Goal: Check status: Check status

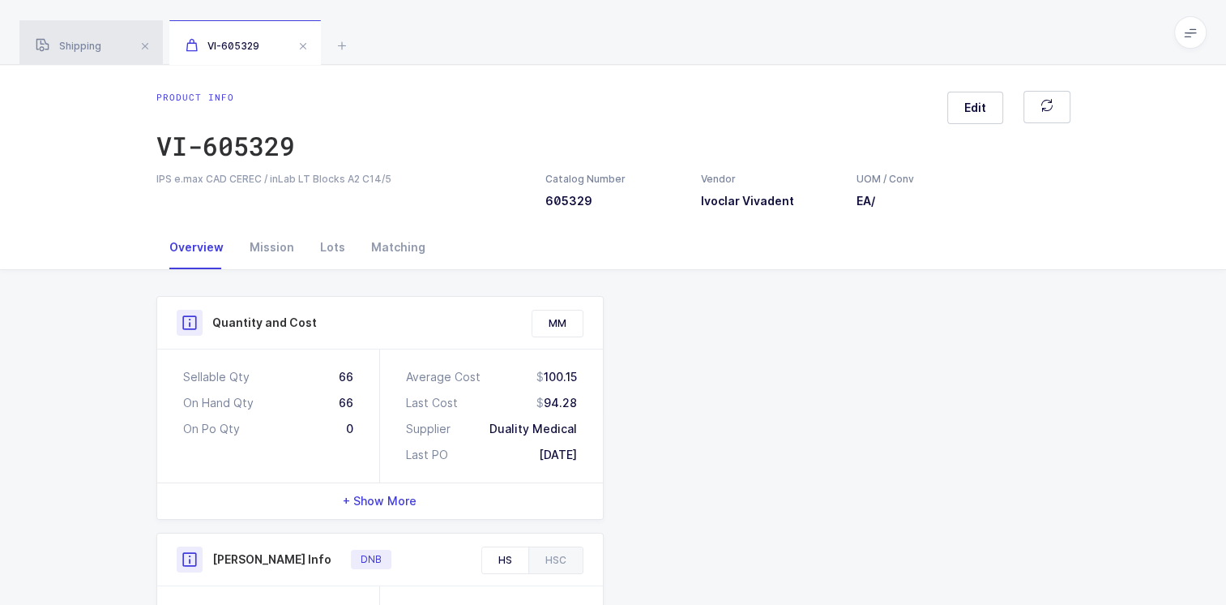
click at [101, 46] on span "Shipping" at bounding box center [69, 46] width 66 height 12
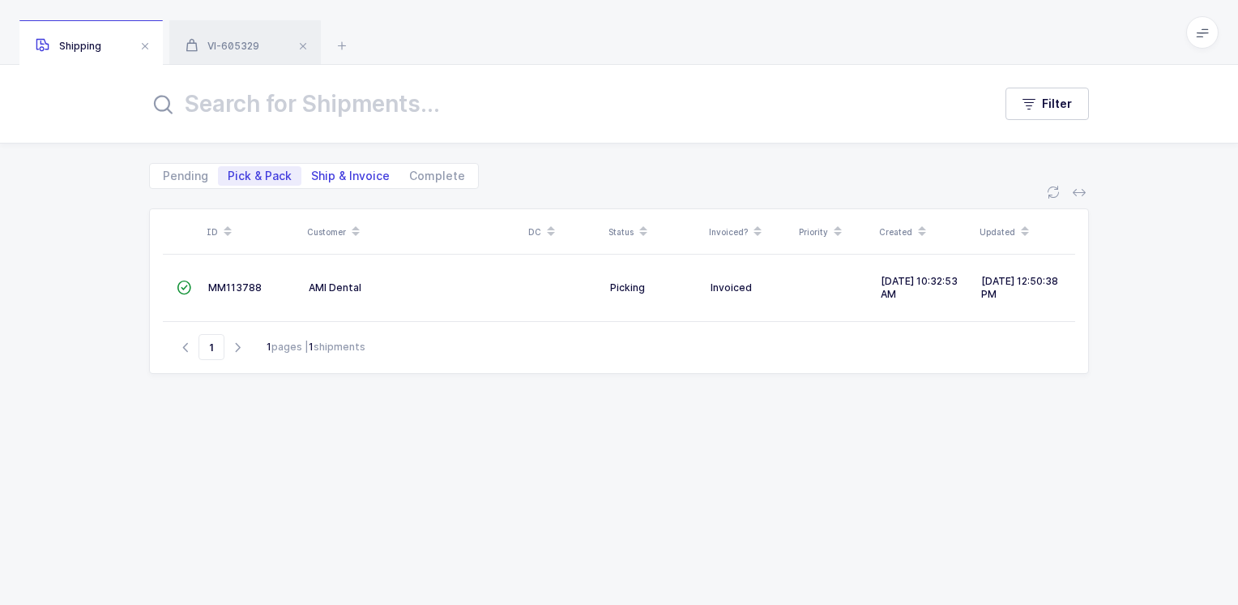
click at [358, 173] on span "Ship & Invoice" at bounding box center [350, 175] width 79 height 11
click at [312, 173] on input "Ship & Invoice" at bounding box center [306, 171] width 11 height 11
radio input "true"
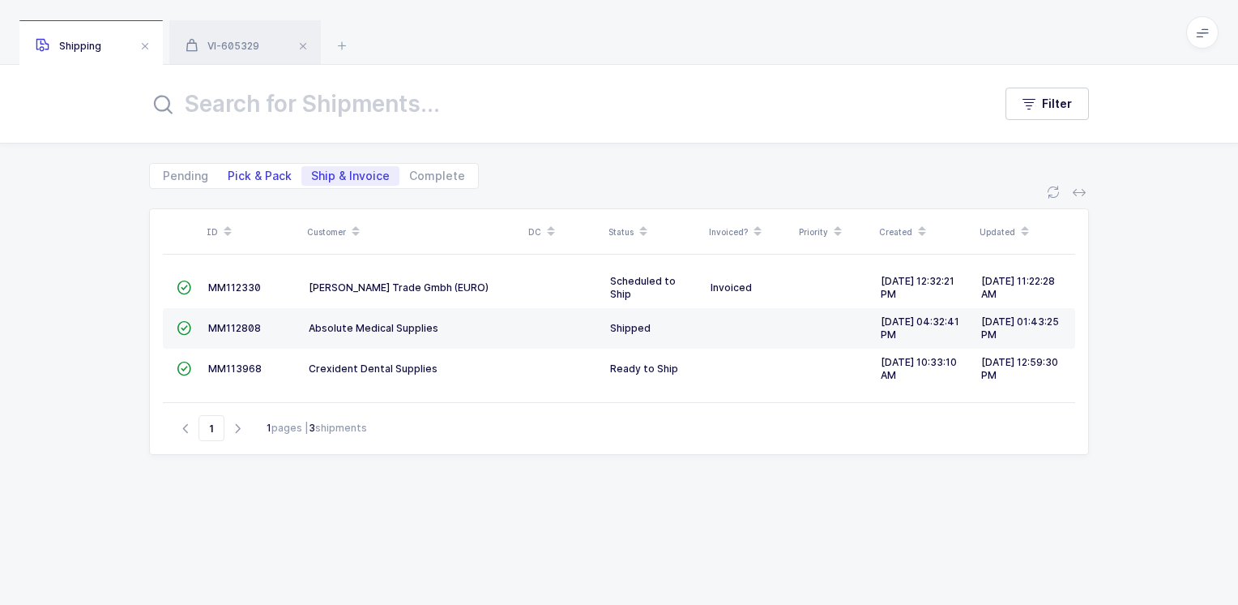
click at [263, 177] on span "Pick & Pack" at bounding box center [260, 175] width 64 height 11
click at [229, 177] on input "Pick & Pack" at bounding box center [223, 171] width 11 height 11
radio input "true"
radio input "false"
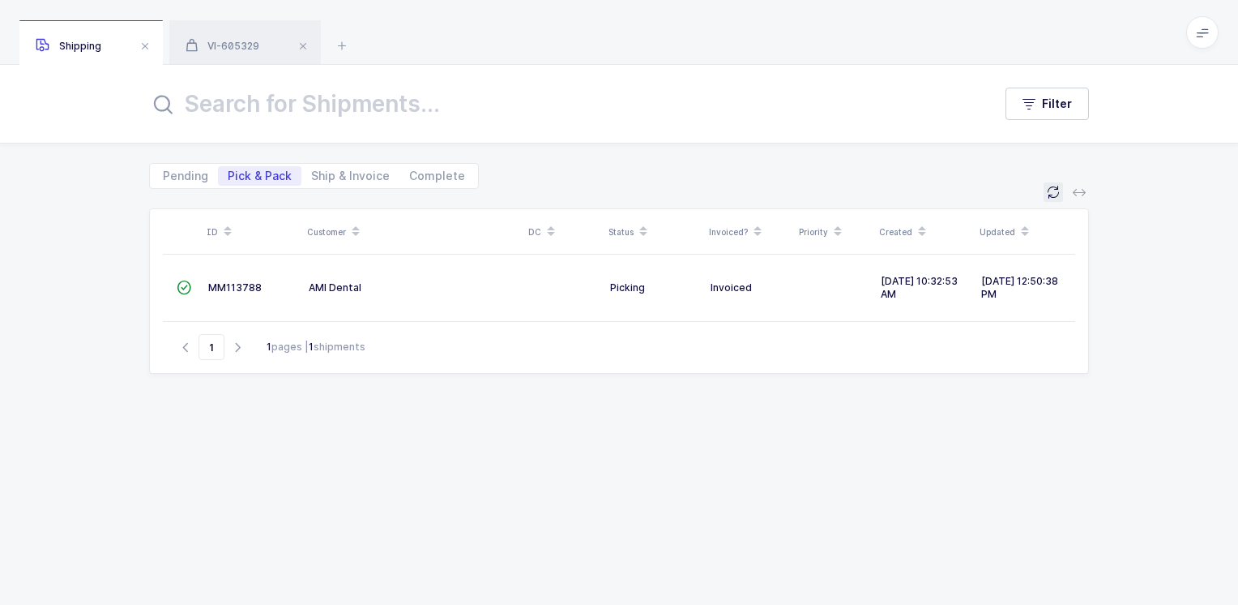
click at [1054, 193] on icon at bounding box center [1053, 192] width 13 height 13
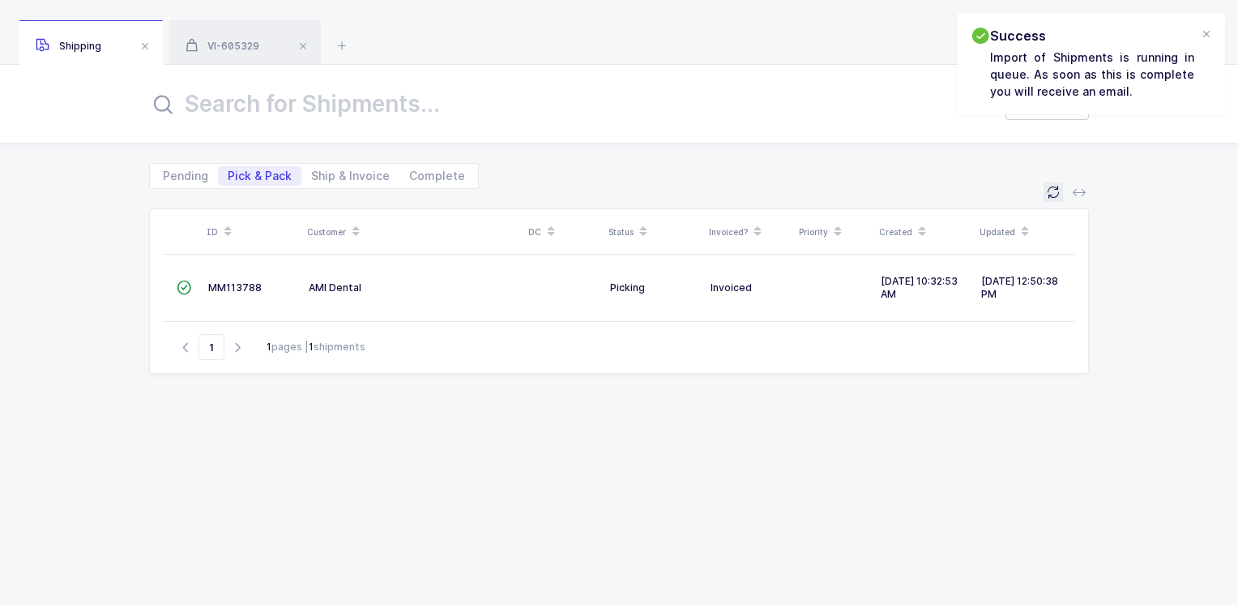
click at [1054, 193] on icon at bounding box center [1053, 192] width 13 height 13
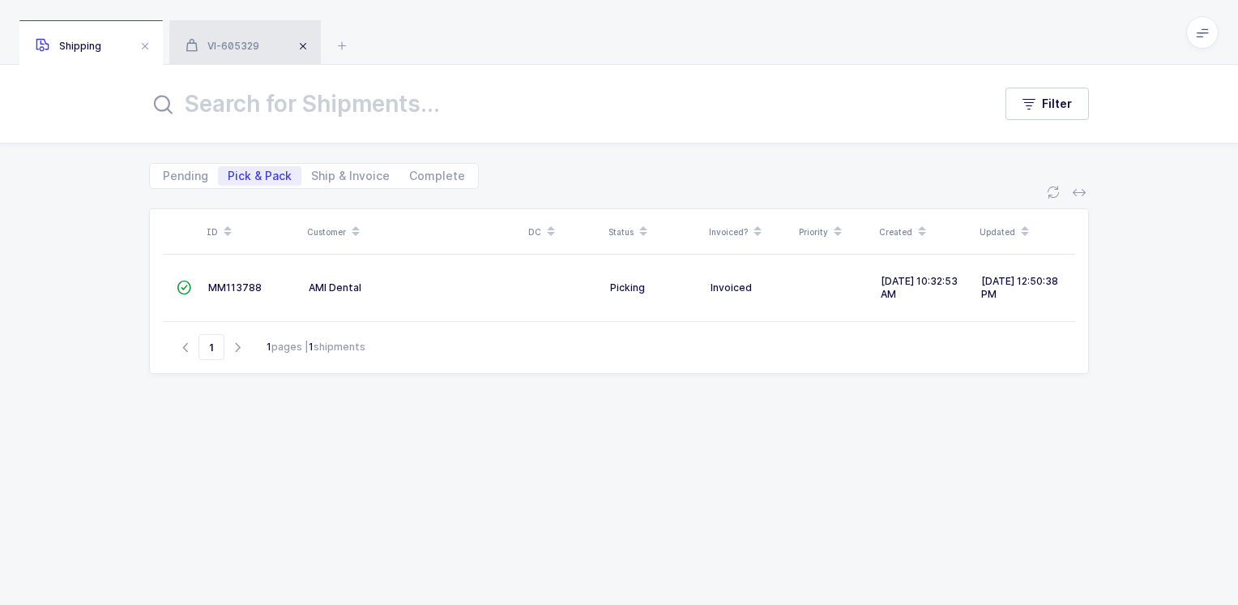
click at [308, 47] on span at bounding box center [302, 45] width 19 height 19
click at [185, 47] on icon at bounding box center [183, 45] width 19 height 19
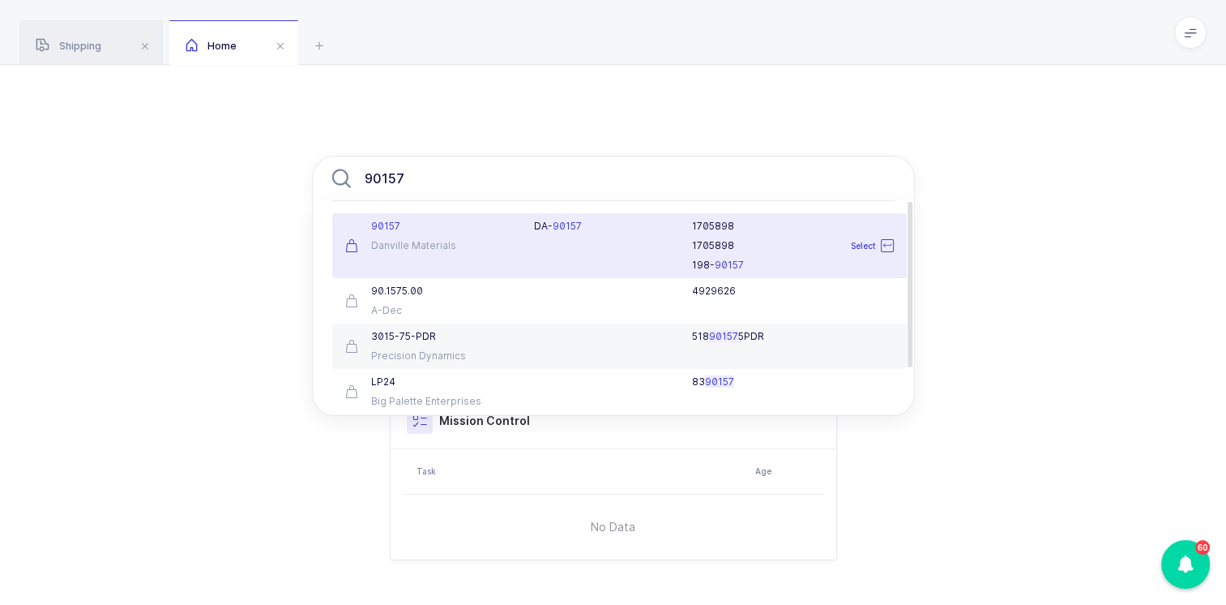
type input "90157"
click at [410, 231] on div "90157" at bounding box center [430, 226] width 170 height 13
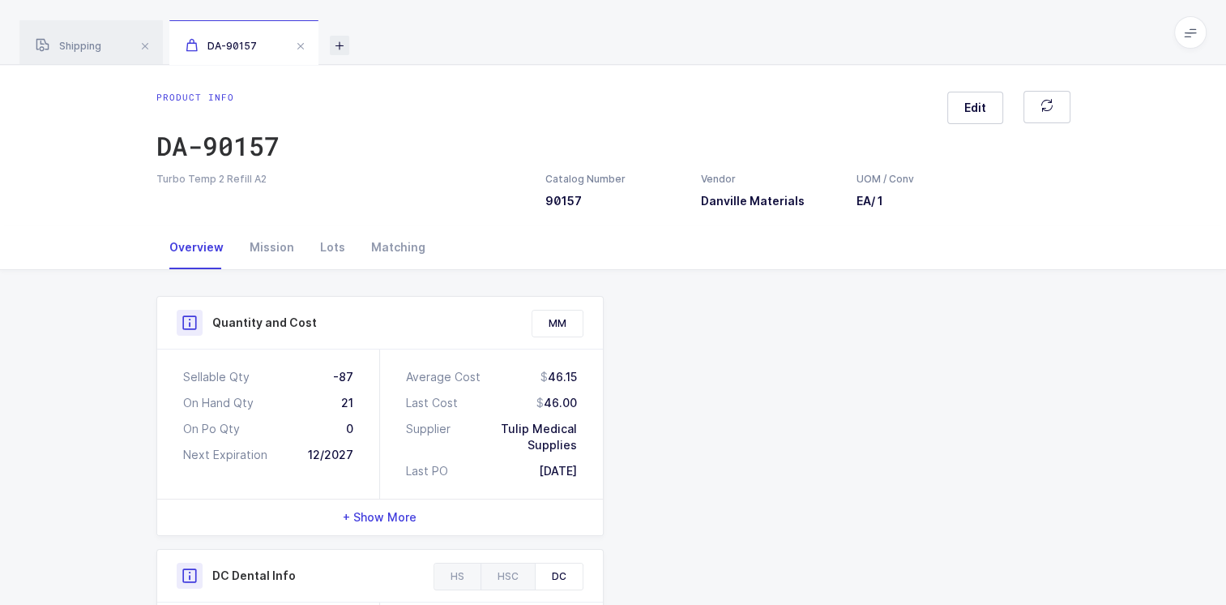
click at [337, 47] on icon at bounding box center [339, 45] width 19 height 19
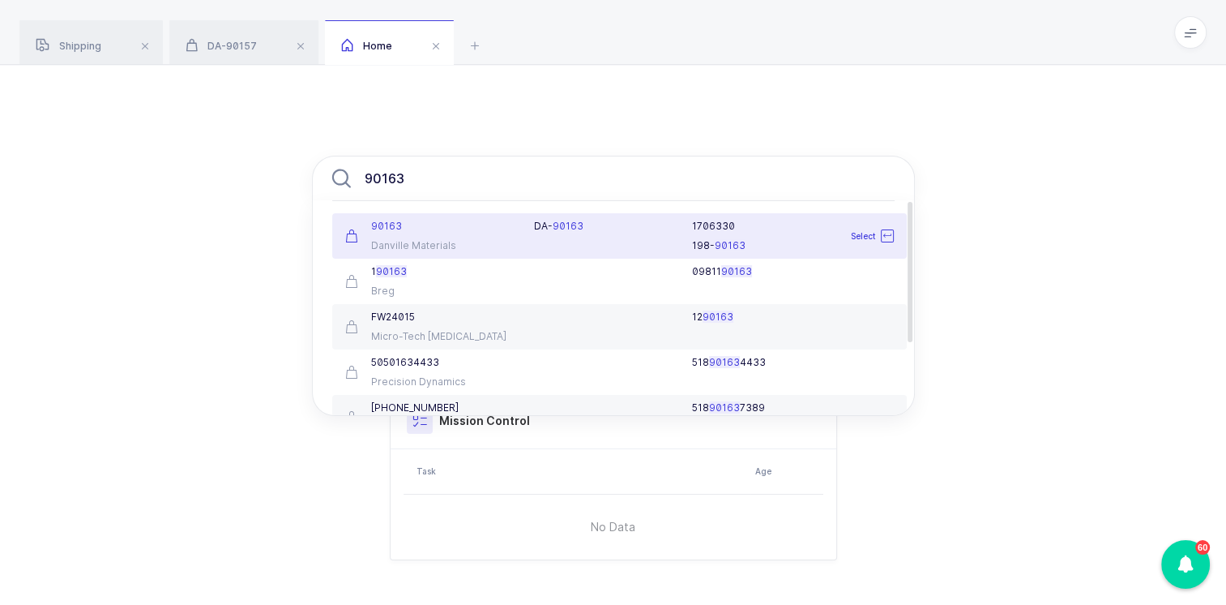
type input "90163"
click at [447, 236] on div "90163 Danville Materials" at bounding box center [431, 236] width 190 height 32
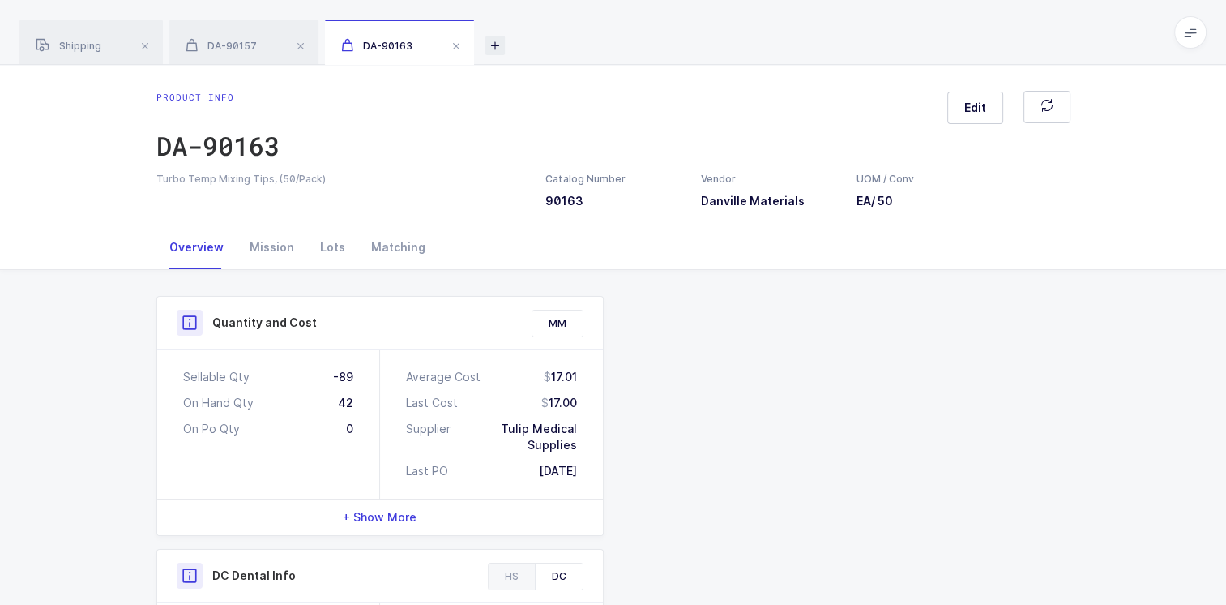
click at [498, 50] on icon at bounding box center [494, 45] width 19 height 19
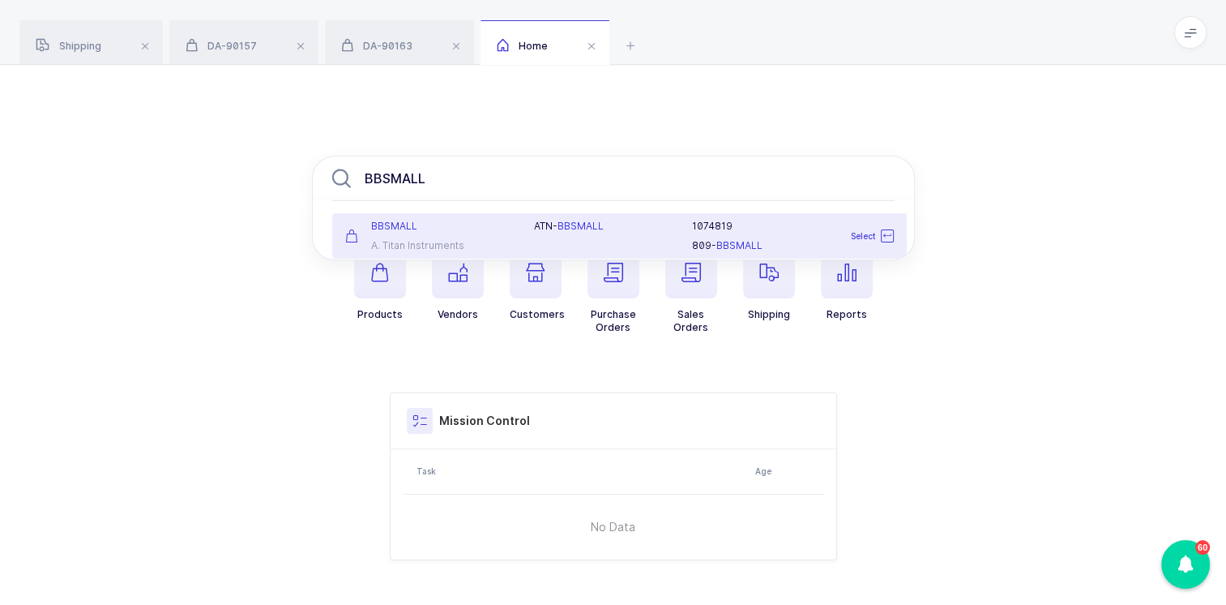
type input "BBSMALL"
click at [433, 237] on div "BBSMALL A. Titan Instruments" at bounding box center [431, 236] width 190 height 32
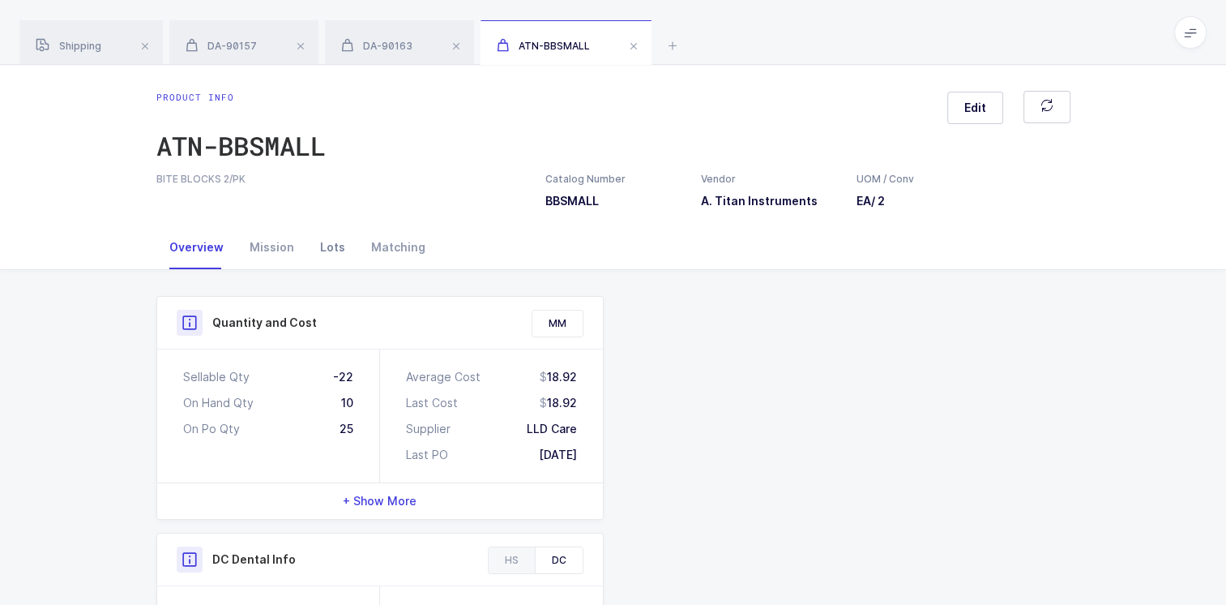
click at [335, 248] on div "Lots" at bounding box center [332, 247] width 51 height 44
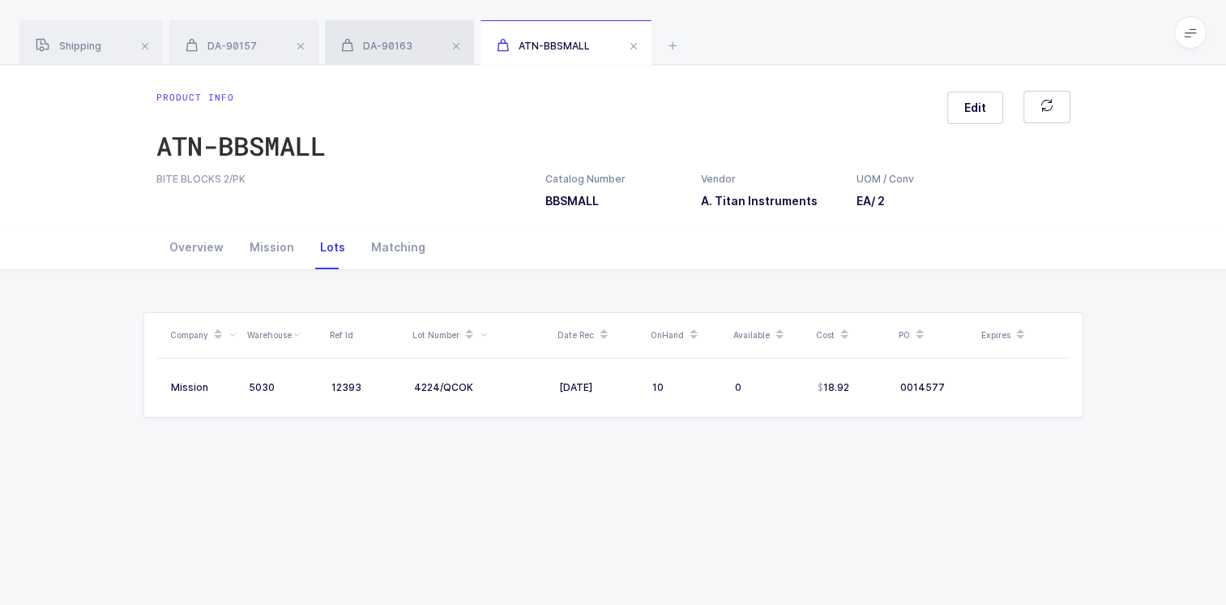
click at [382, 45] on span "DA-90163" at bounding box center [376, 46] width 71 height 12
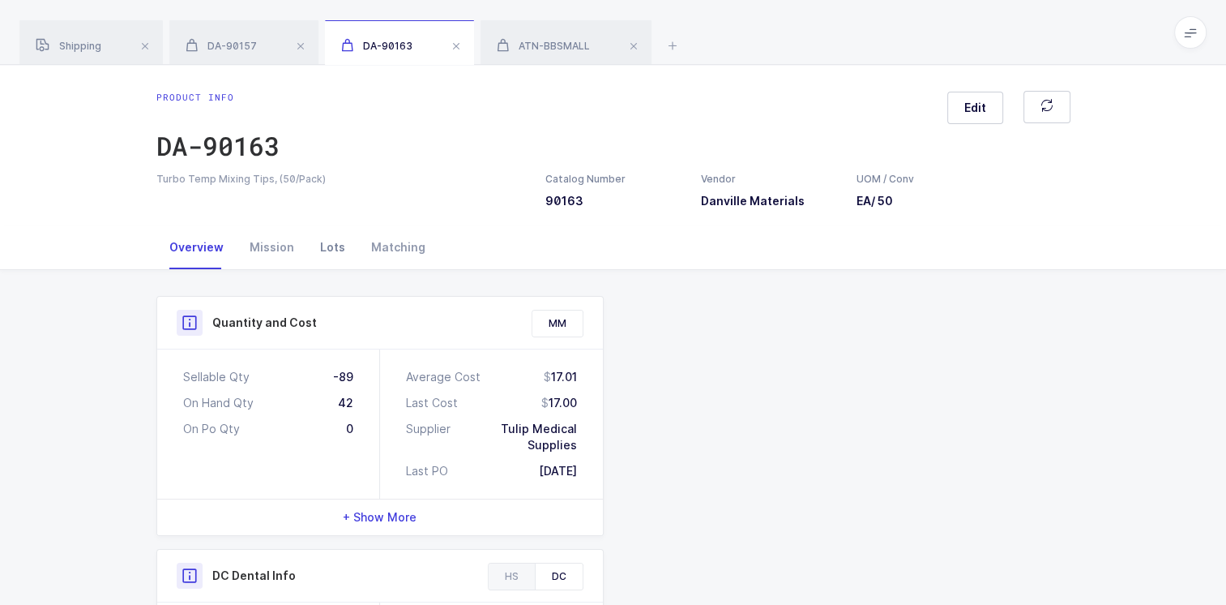
click at [328, 246] on div "Lots" at bounding box center [332, 247] width 51 height 44
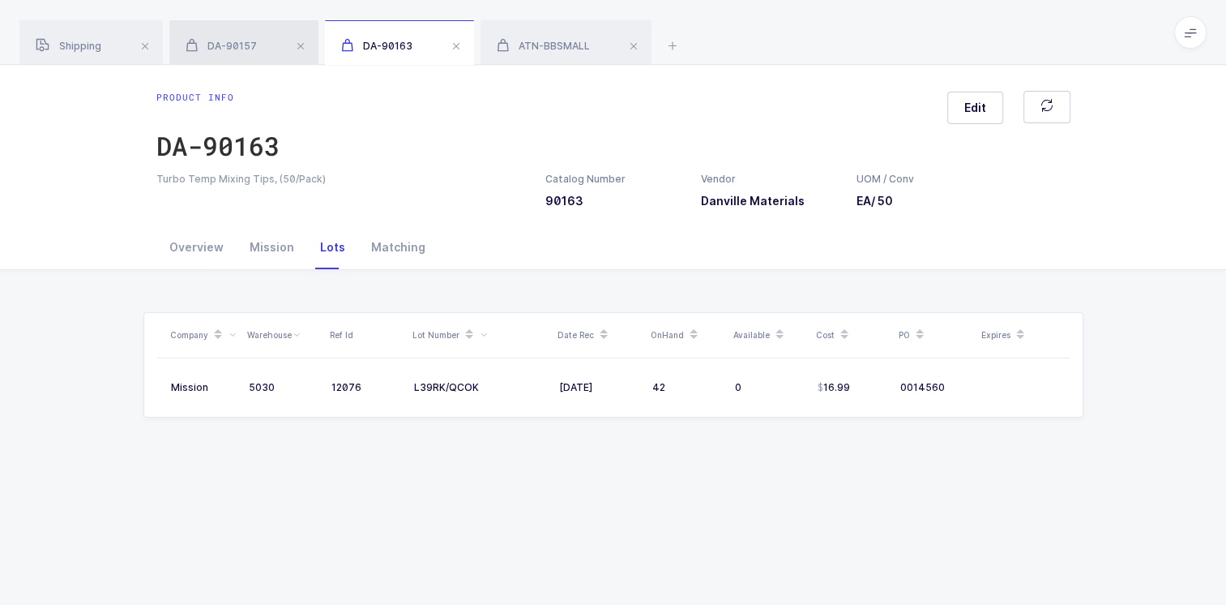
click at [220, 41] on span "DA-90157" at bounding box center [221, 46] width 71 height 12
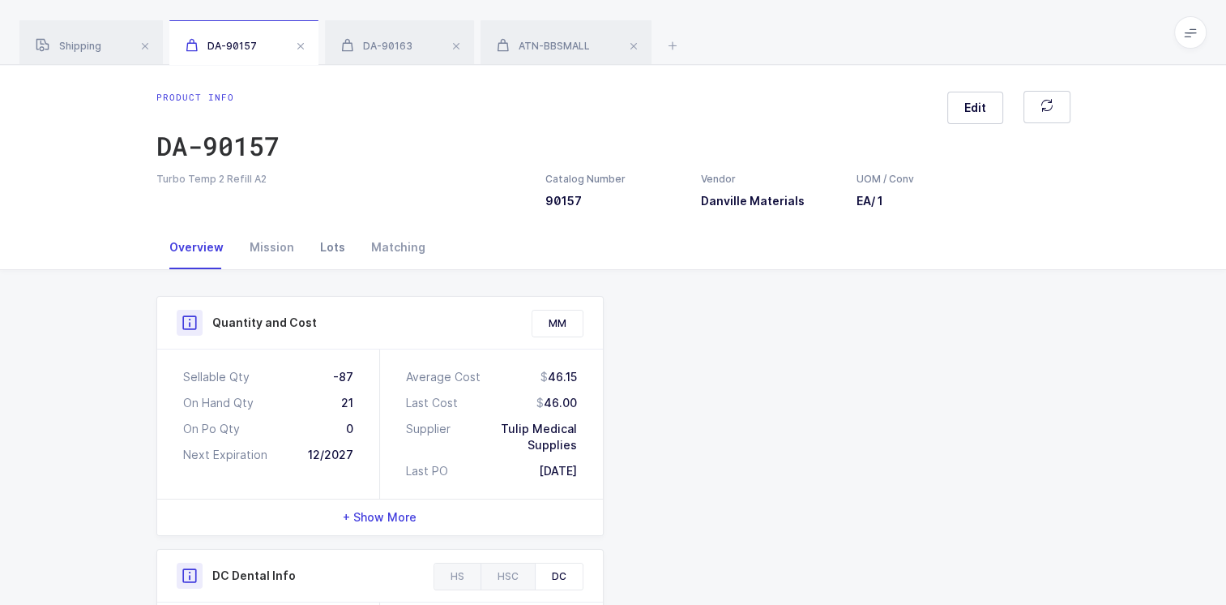
click at [328, 248] on div "Lots" at bounding box center [332, 247] width 51 height 44
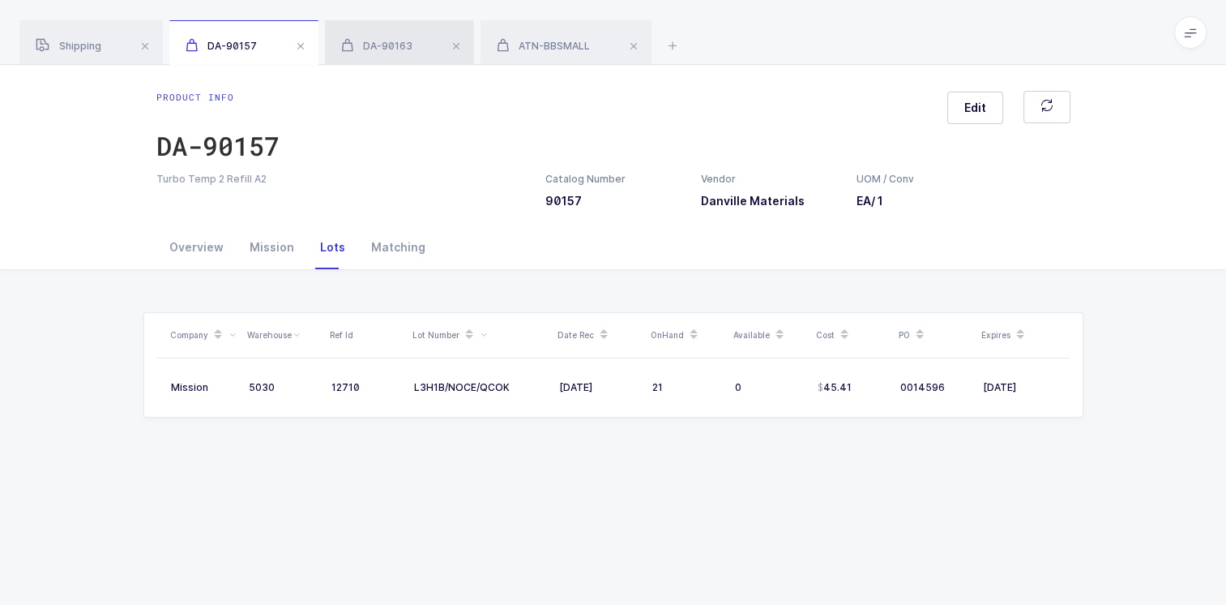
click at [409, 47] on span "DA-90163" at bounding box center [376, 46] width 71 height 12
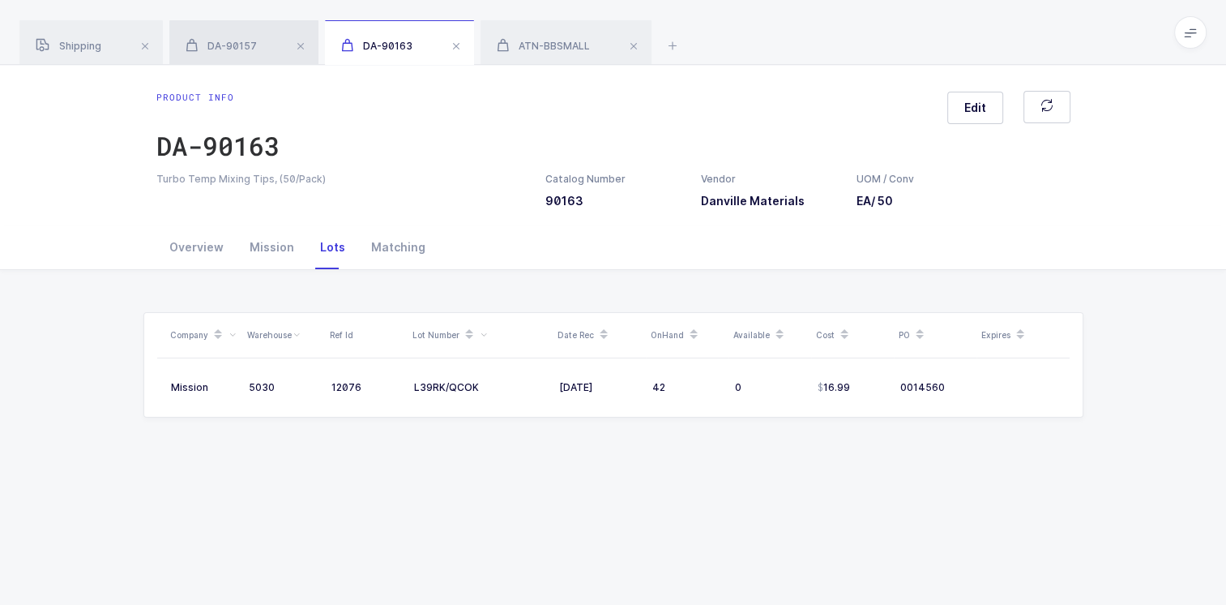
click at [246, 42] on span "DA-90157" at bounding box center [221, 46] width 71 height 12
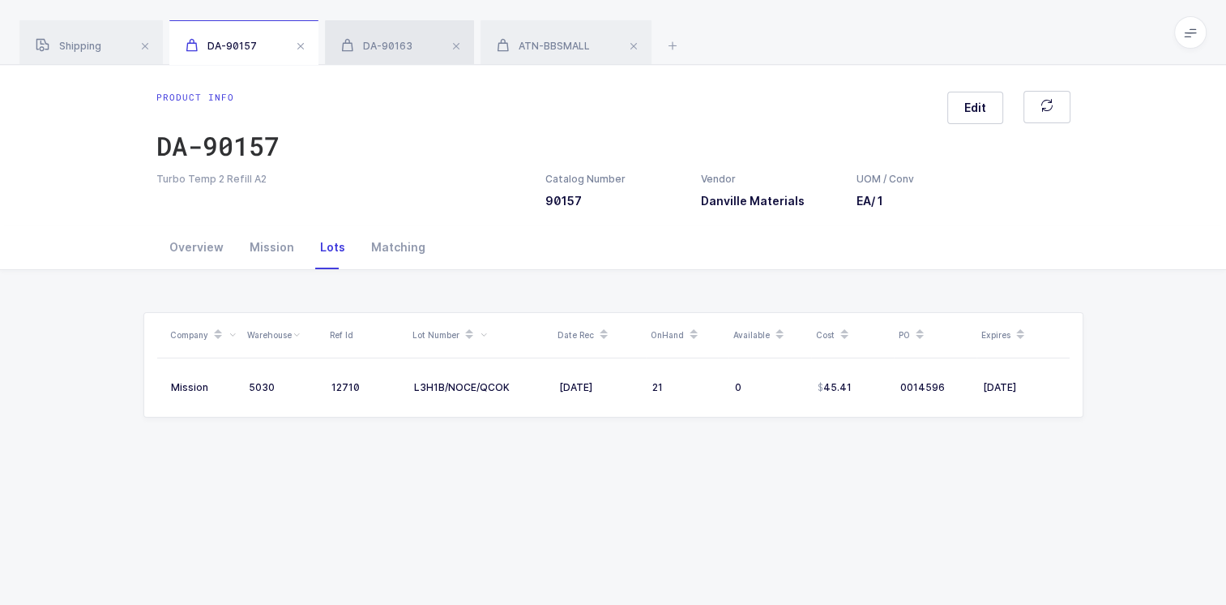
click at [418, 42] on div "DA-90163" at bounding box center [399, 42] width 149 height 45
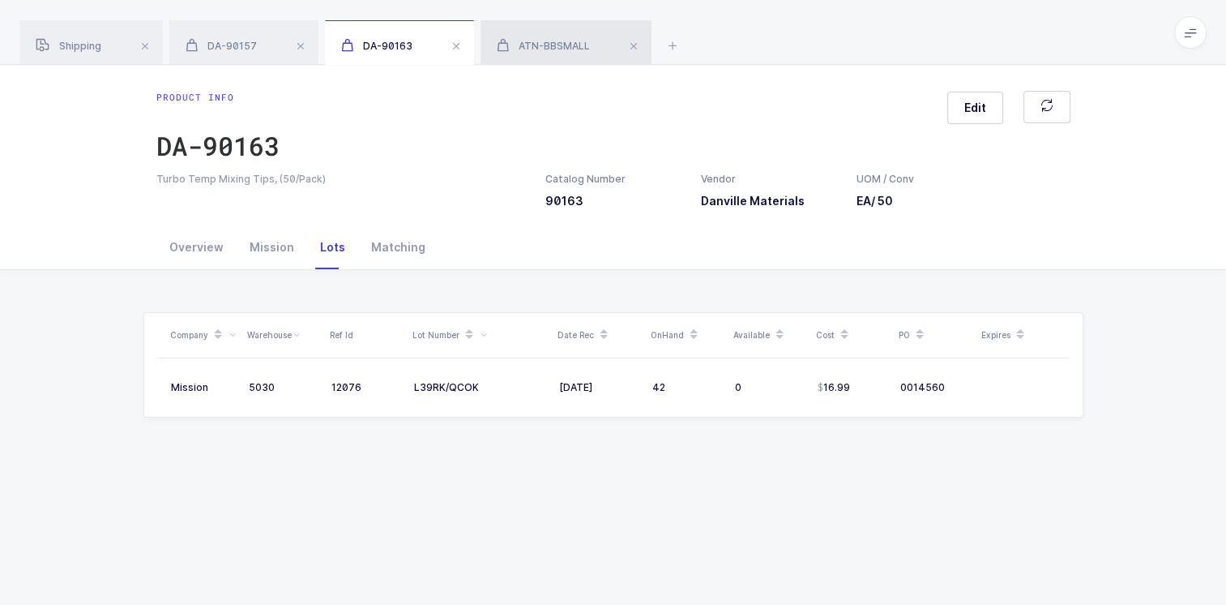
click at [558, 43] on span "ATN-BBSMALL" at bounding box center [543, 46] width 93 height 12
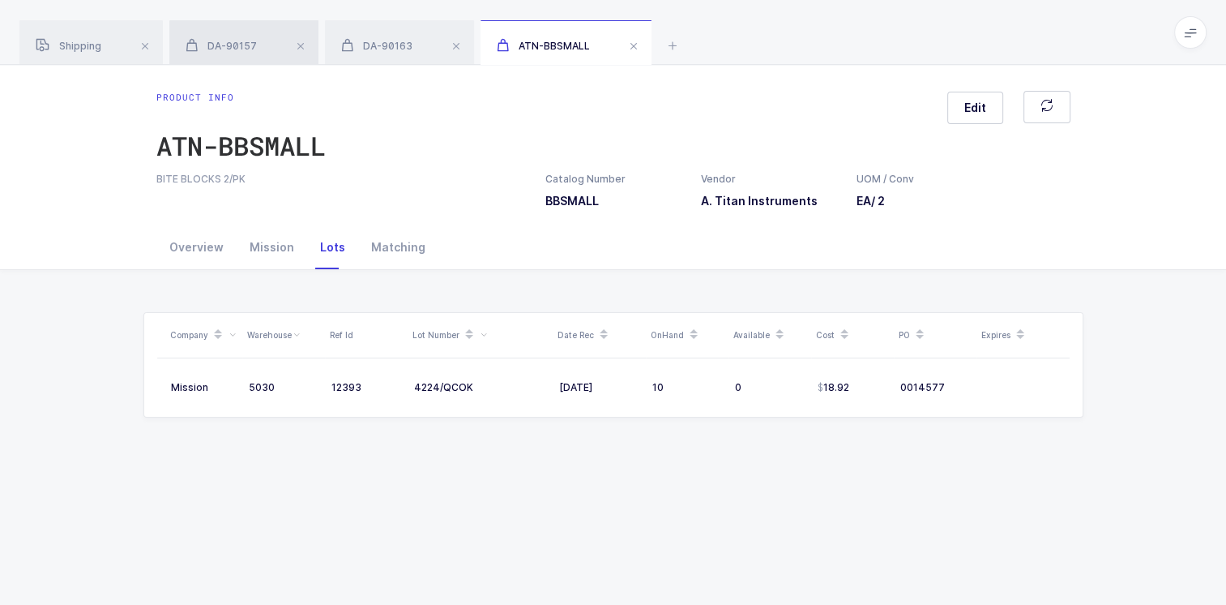
click at [211, 41] on span "DA-90157" at bounding box center [221, 46] width 71 height 12
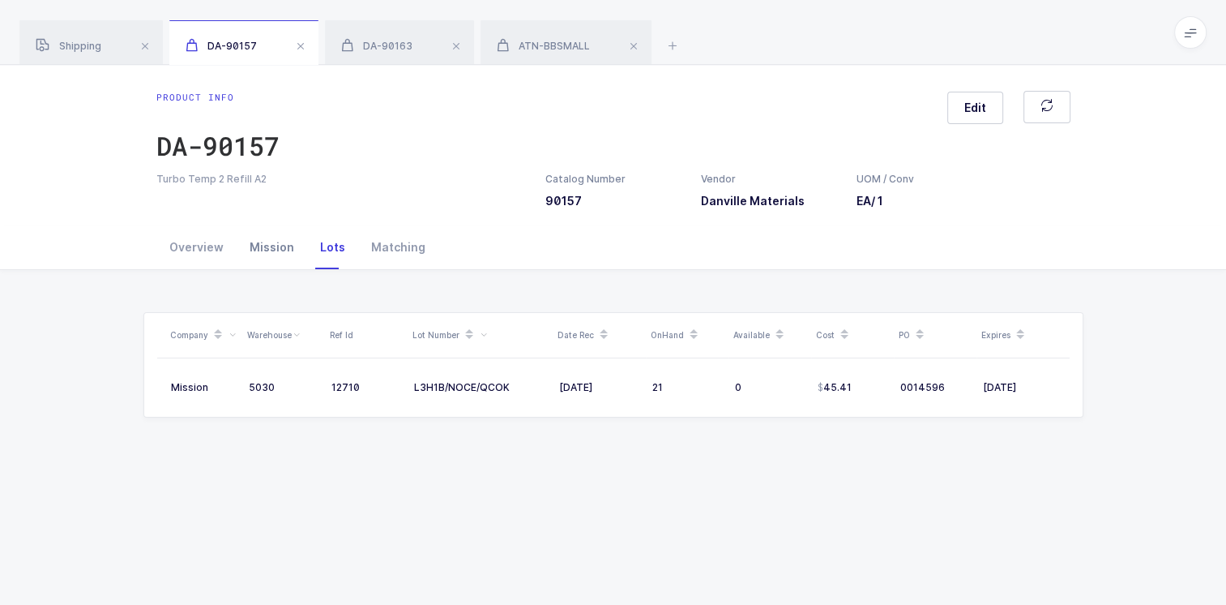
click at [263, 246] on div "Mission" at bounding box center [272, 247] width 71 height 44
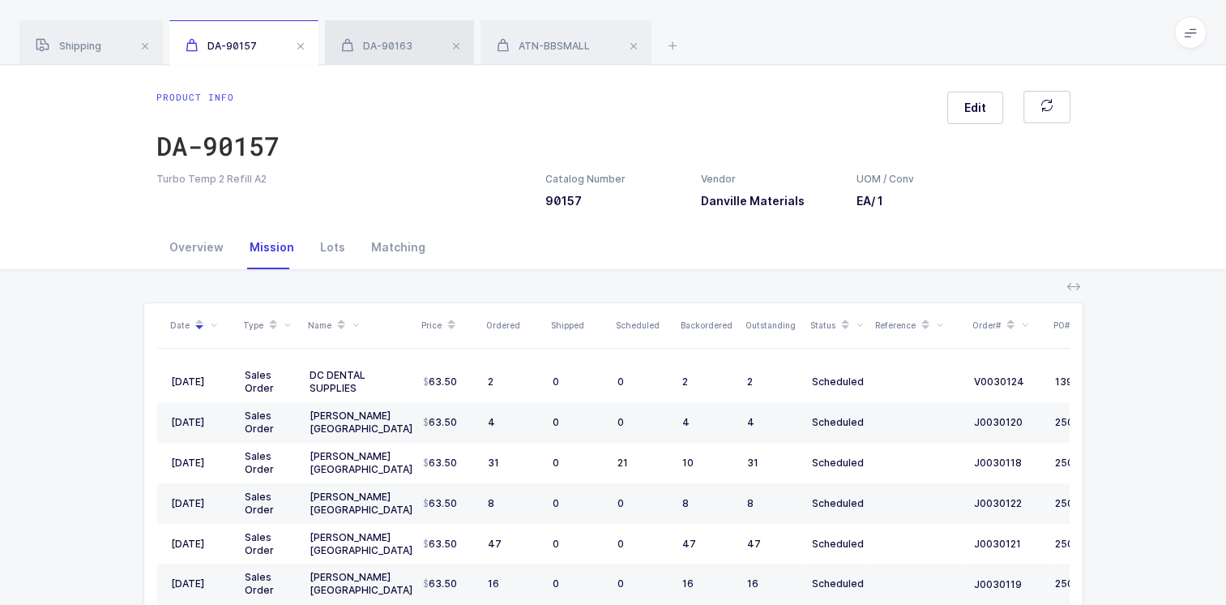
click at [386, 47] on span "DA-90163" at bounding box center [376, 46] width 71 height 12
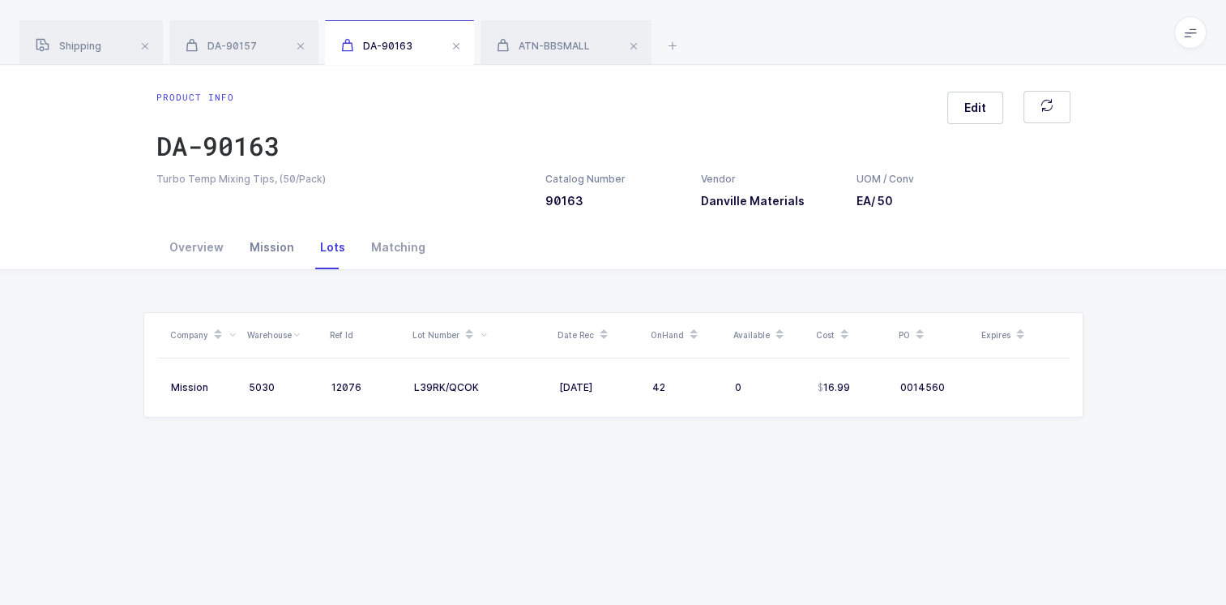
click at [261, 250] on div "Mission" at bounding box center [272, 247] width 71 height 44
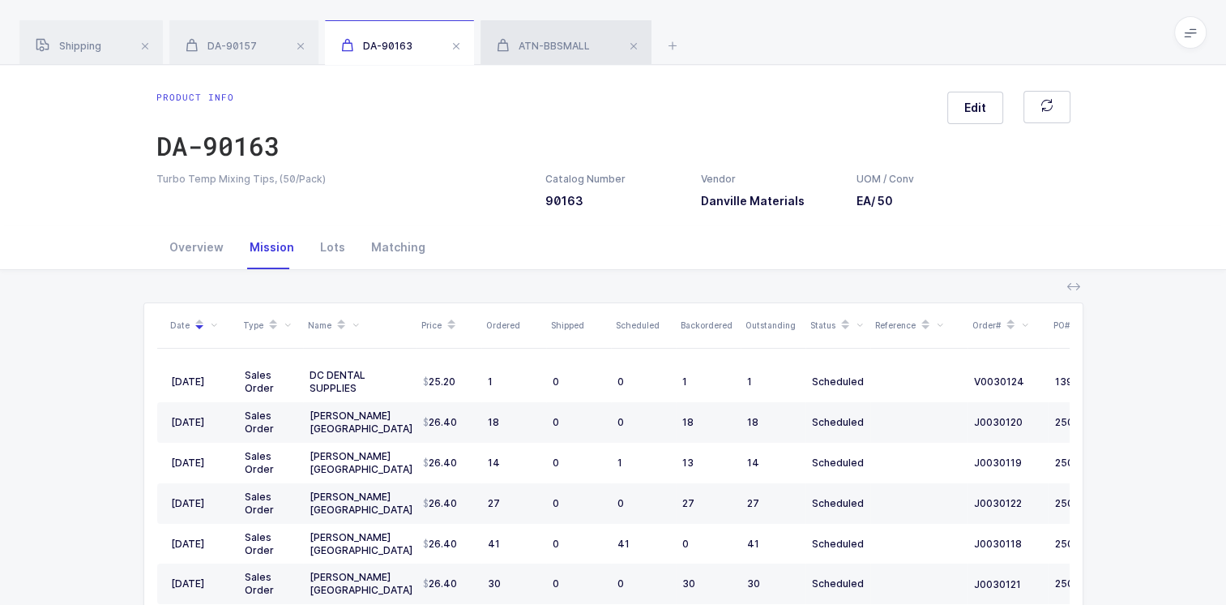
click at [571, 45] on span "ATN-BBSMALL" at bounding box center [543, 46] width 93 height 12
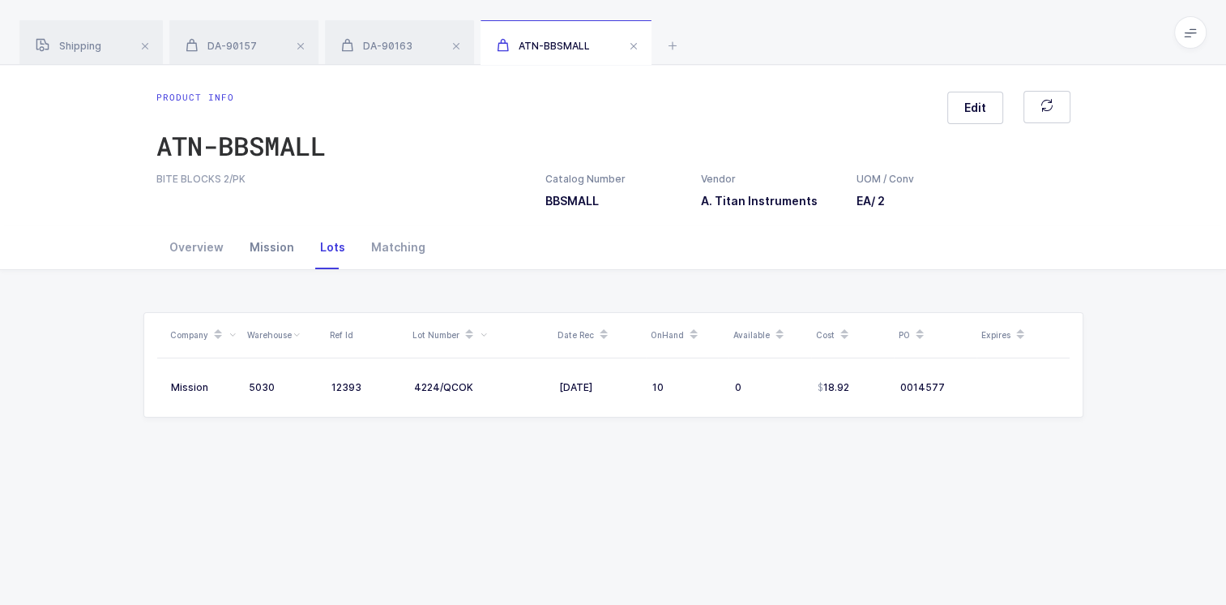
click at [260, 248] on div "Mission" at bounding box center [272, 247] width 71 height 44
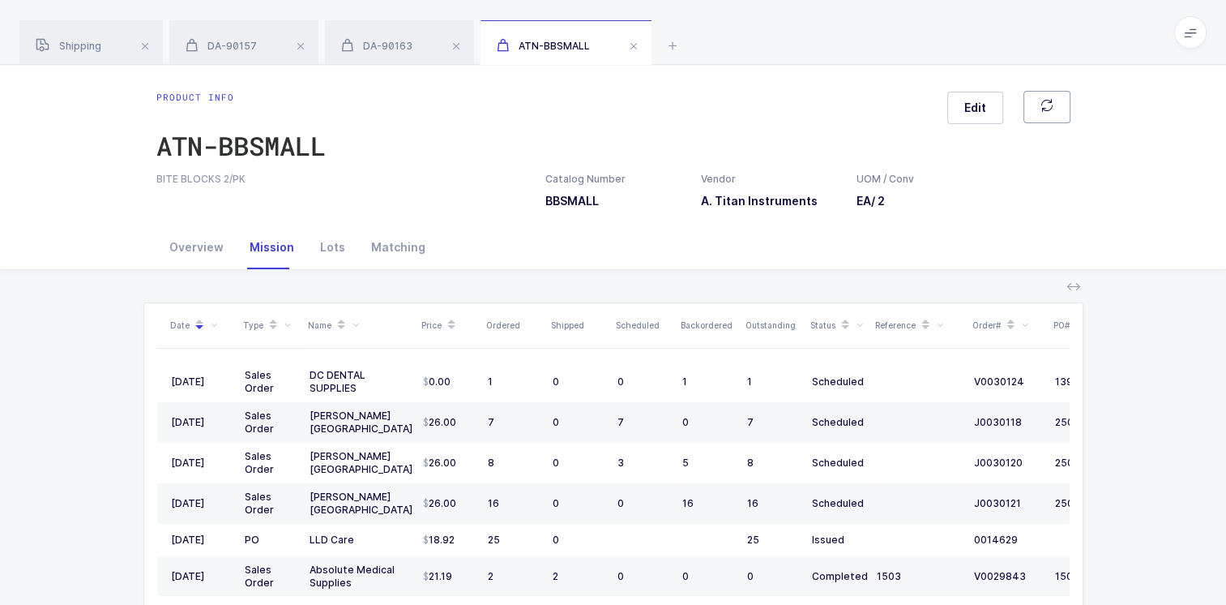
click at [1053, 105] on icon "button" at bounding box center [1047, 105] width 13 height 13
click at [1047, 105] on icon "button" at bounding box center [1047, 105] width 13 height 13
click at [84, 41] on span "Shipping" at bounding box center [69, 46] width 66 height 12
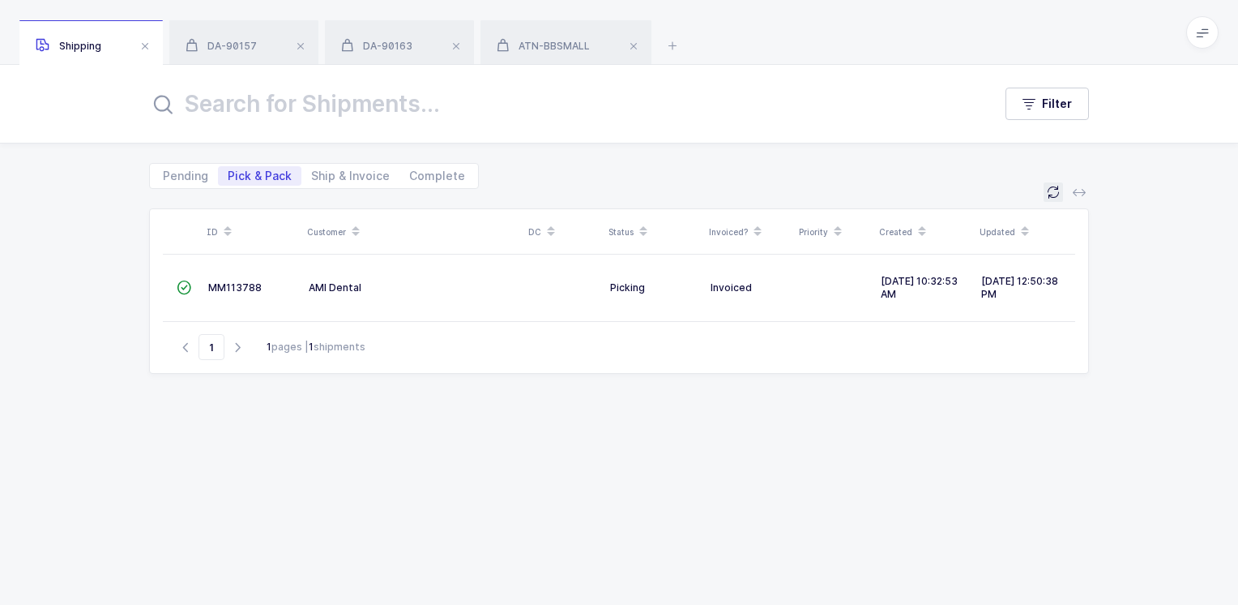
click at [1050, 189] on icon at bounding box center [1053, 192] width 13 height 13
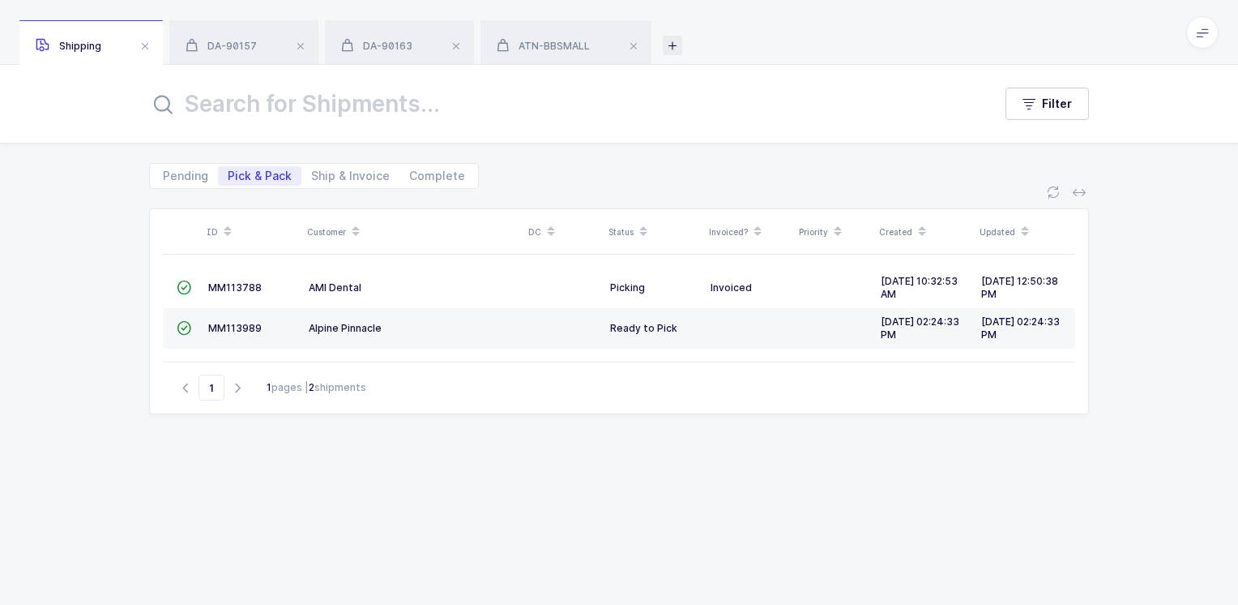
click at [672, 45] on icon at bounding box center [672, 45] width 19 height 19
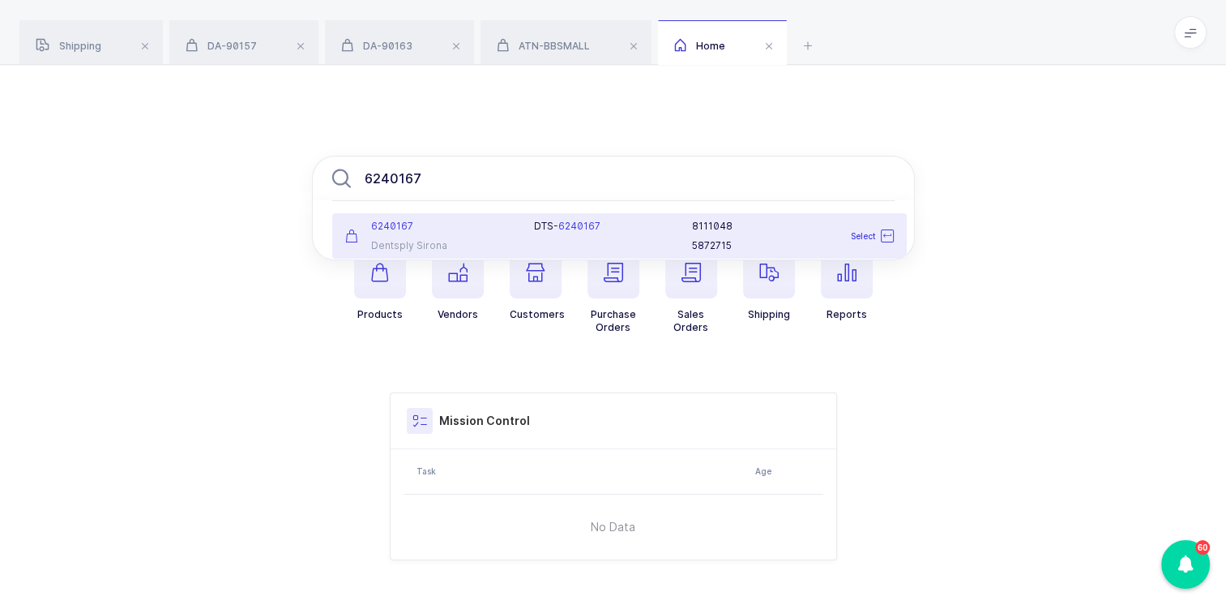
type input "6240167"
click at [470, 229] on div "6240167" at bounding box center [430, 226] width 170 height 13
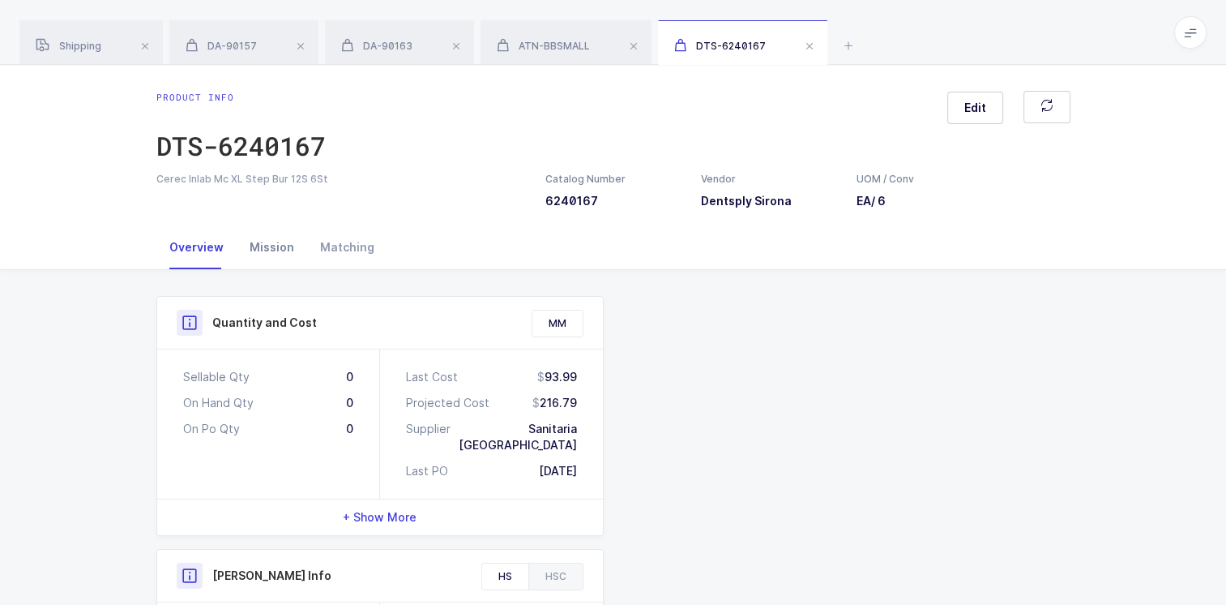
click at [267, 248] on div "Mission" at bounding box center [272, 247] width 71 height 44
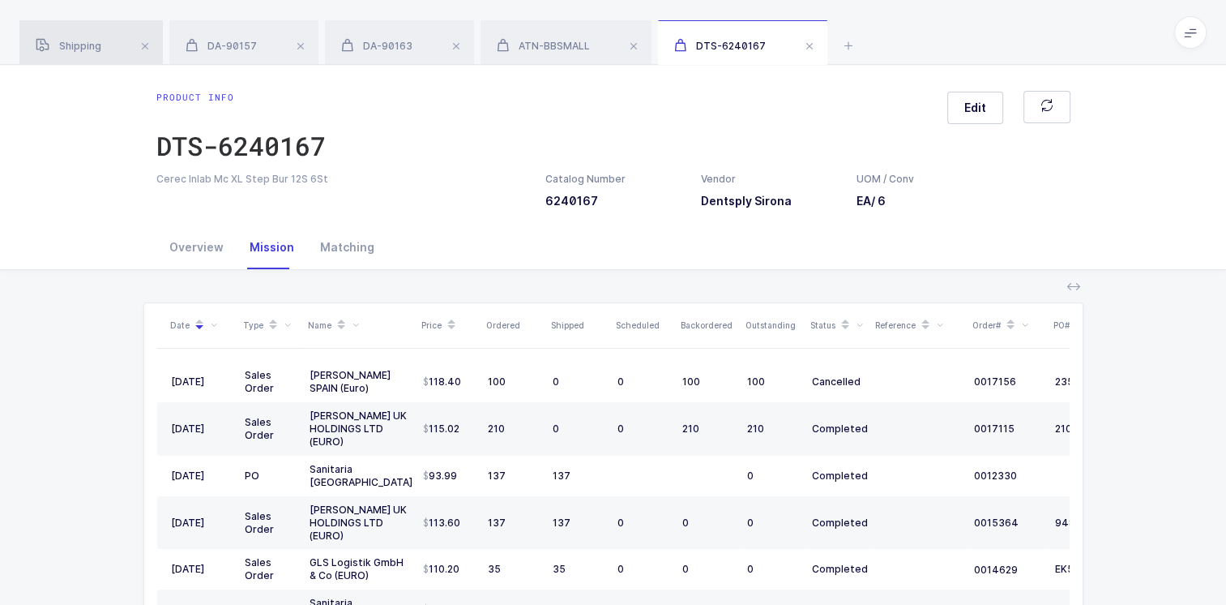
click at [91, 42] on span "Shipping" at bounding box center [69, 46] width 66 height 12
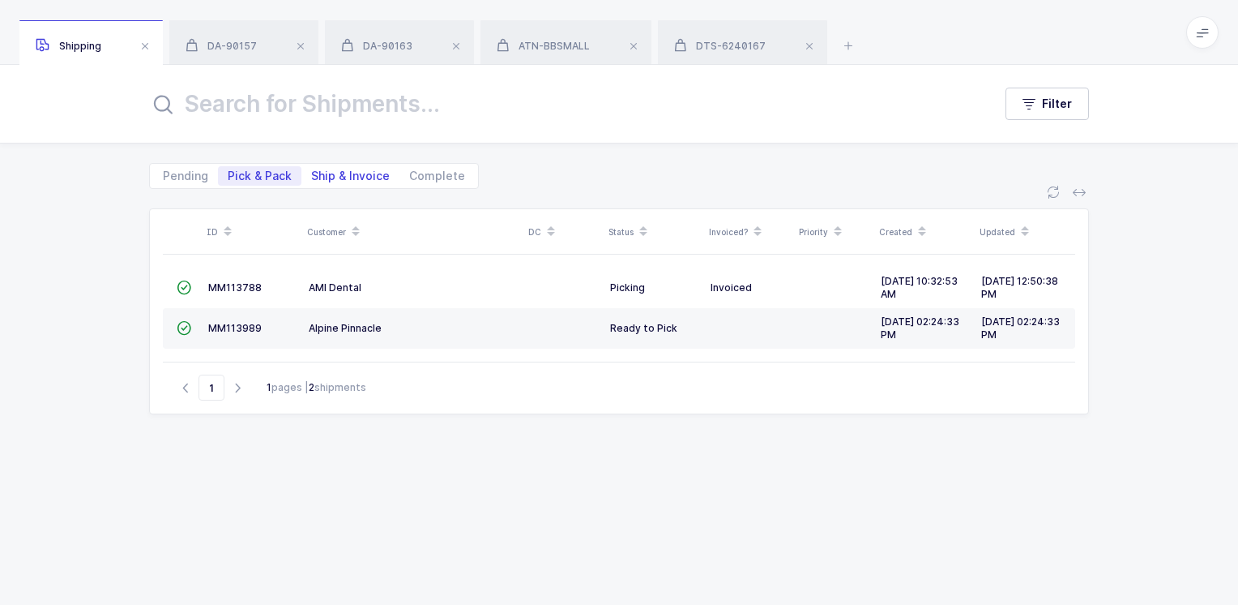
click at [353, 173] on span "Ship & Invoice" at bounding box center [350, 175] width 79 height 11
click at [312, 173] on input "Ship & Invoice" at bounding box center [306, 171] width 11 height 11
radio input "true"
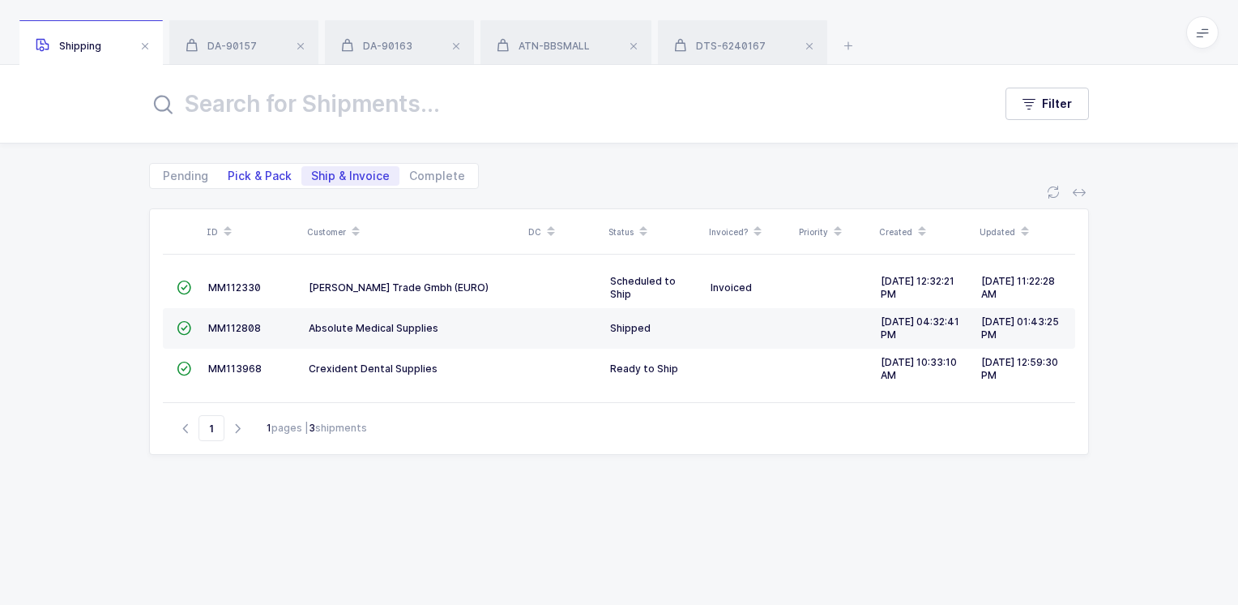
click at [240, 173] on span "Pick & Pack" at bounding box center [260, 175] width 64 height 11
click at [229, 173] on input "Pick & Pack" at bounding box center [223, 171] width 11 height 11
radio input "true"
radio input "false"
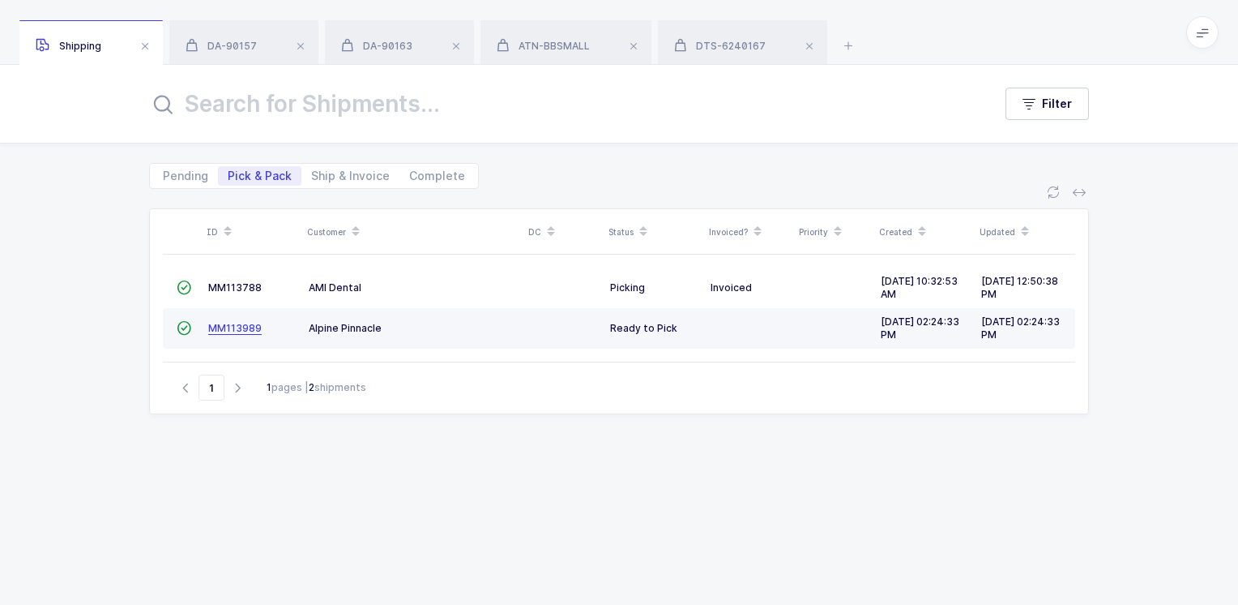
click at [239, 323] on span "MM113989" at bounding box center [234, 328] width 53 height 12
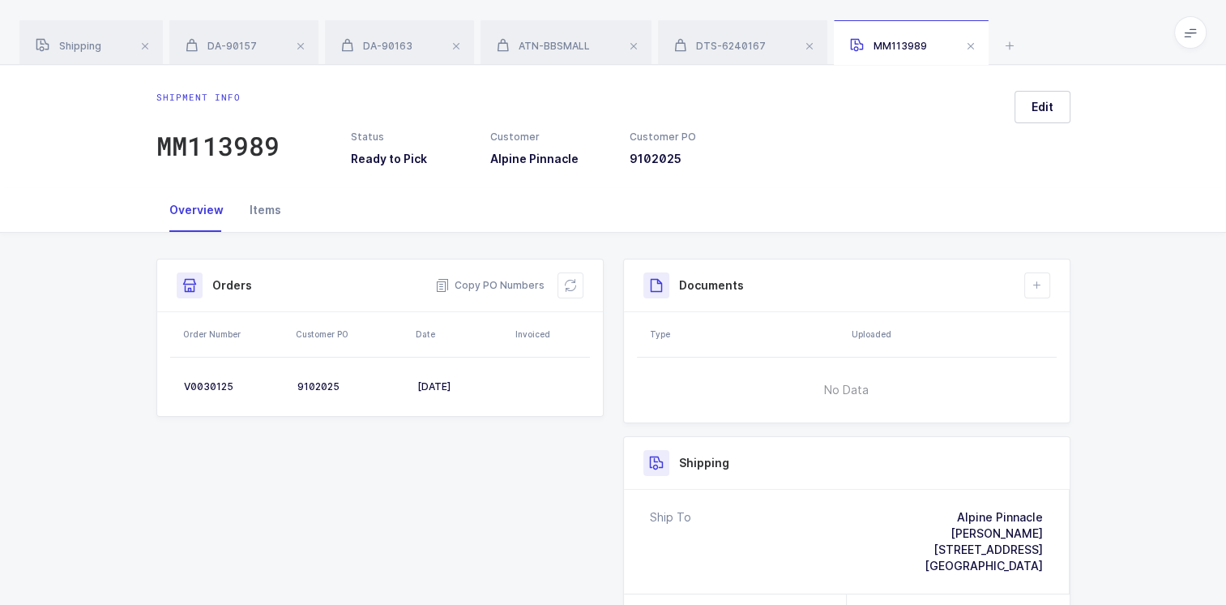
click at [271, 210] on div "Items" at bounding box center [266, 210] width 58 height 44
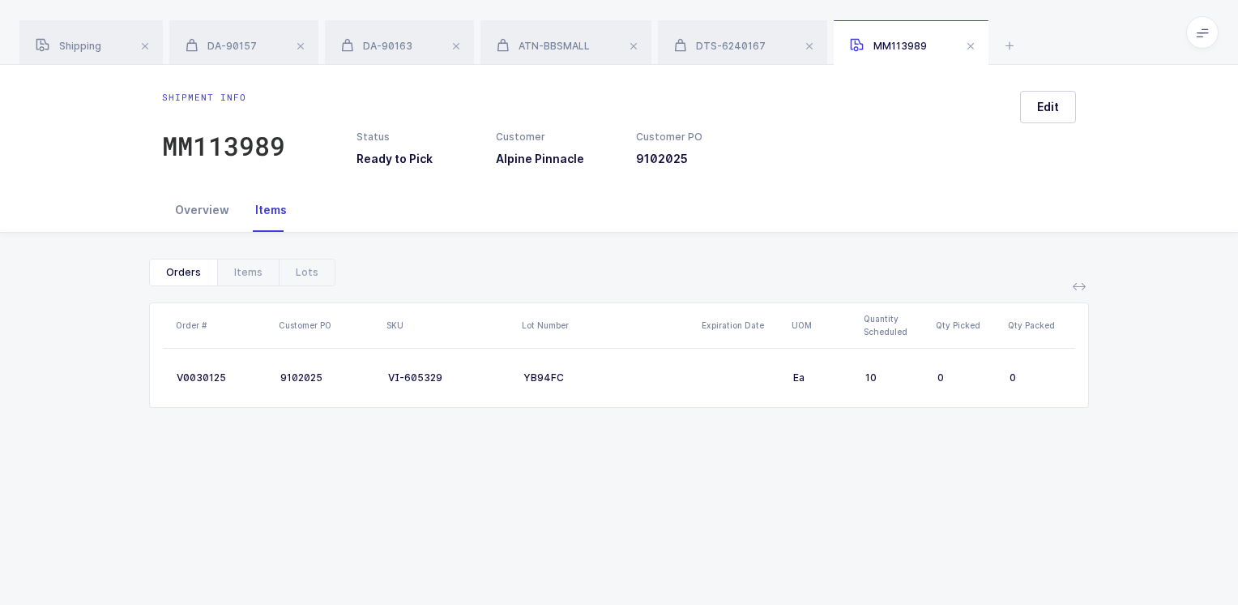
click at [190, 208] on div "Overview" at bounding box center [202, 210] width 80 height 44
